Goal: Task Accomplishment & Management: Complete application form

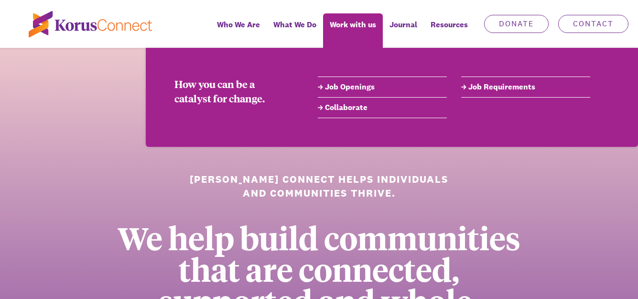
click at [338, 84] on link "Job Openings" at bounding box center [382, 86] width 129 height 11
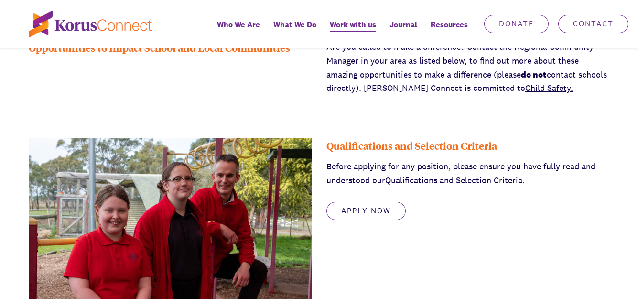
scroll to position [302, 0]
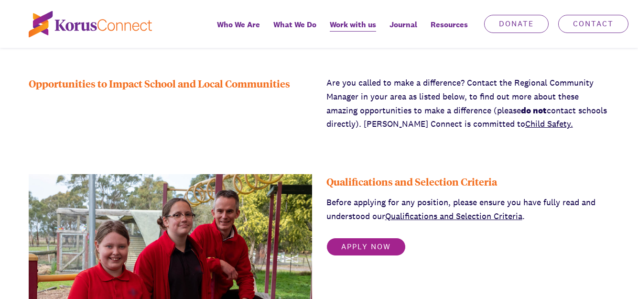
click at [375, 244] on link "Apply Now" at bounding box center [366, 247] width 79 height 18
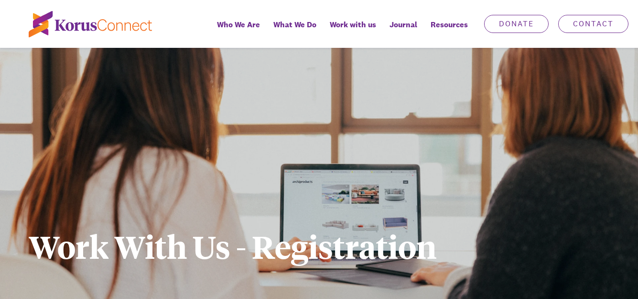
scroll to position [302, 0]
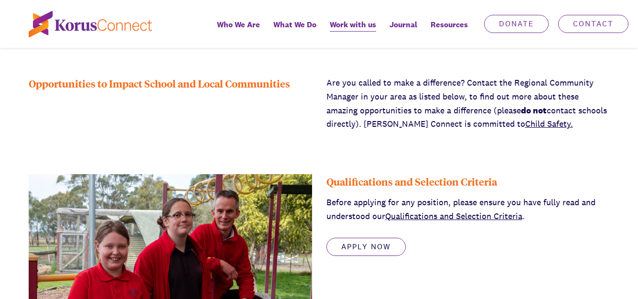
click at [464, 218] on link "Qualifications and Selection Criteria" at bounding box center [453, 215] width 137 height 11
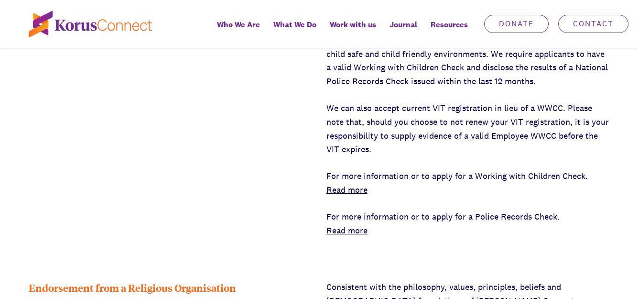
scroll to position [769, 0]
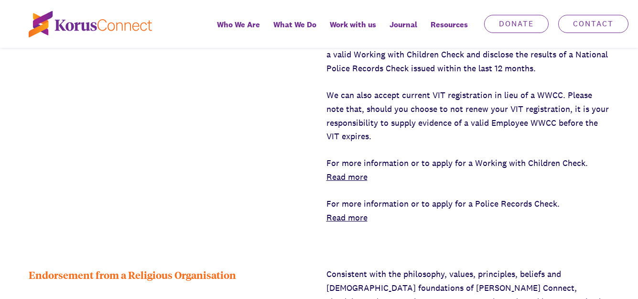
click at [350, 212] on link "Read more" at bounding box center [347, 217] width 41 height 11
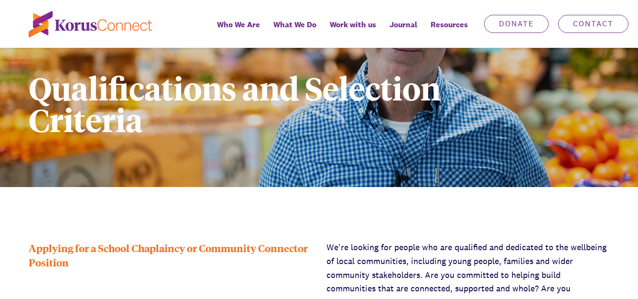
scroll to position [139, 0]
